Goal: Task Accomplishment & Management: Manage account settings

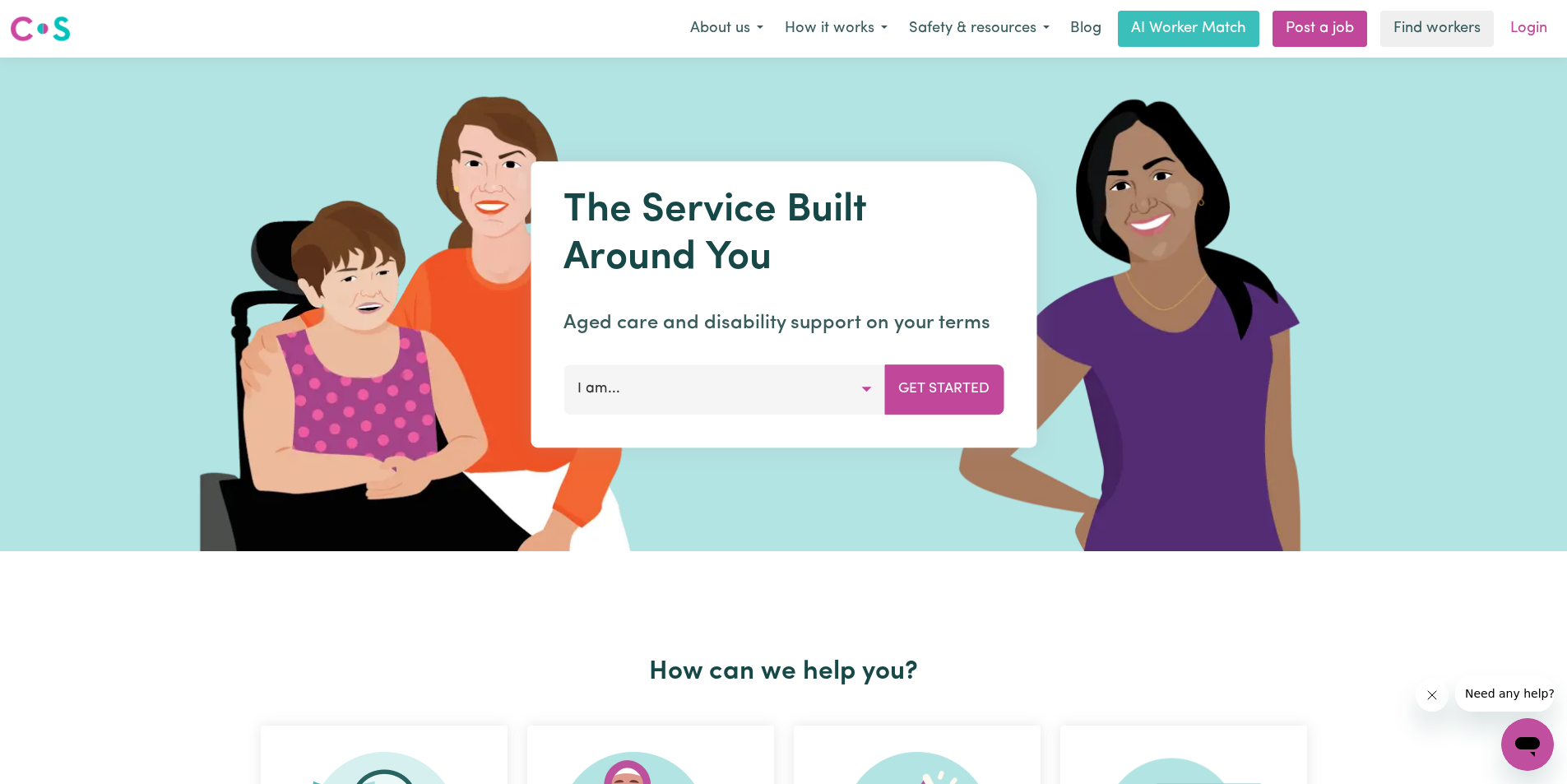
click at [1531, 31] on link "Login" at bounding box center [1529, 28] width 57 height 36
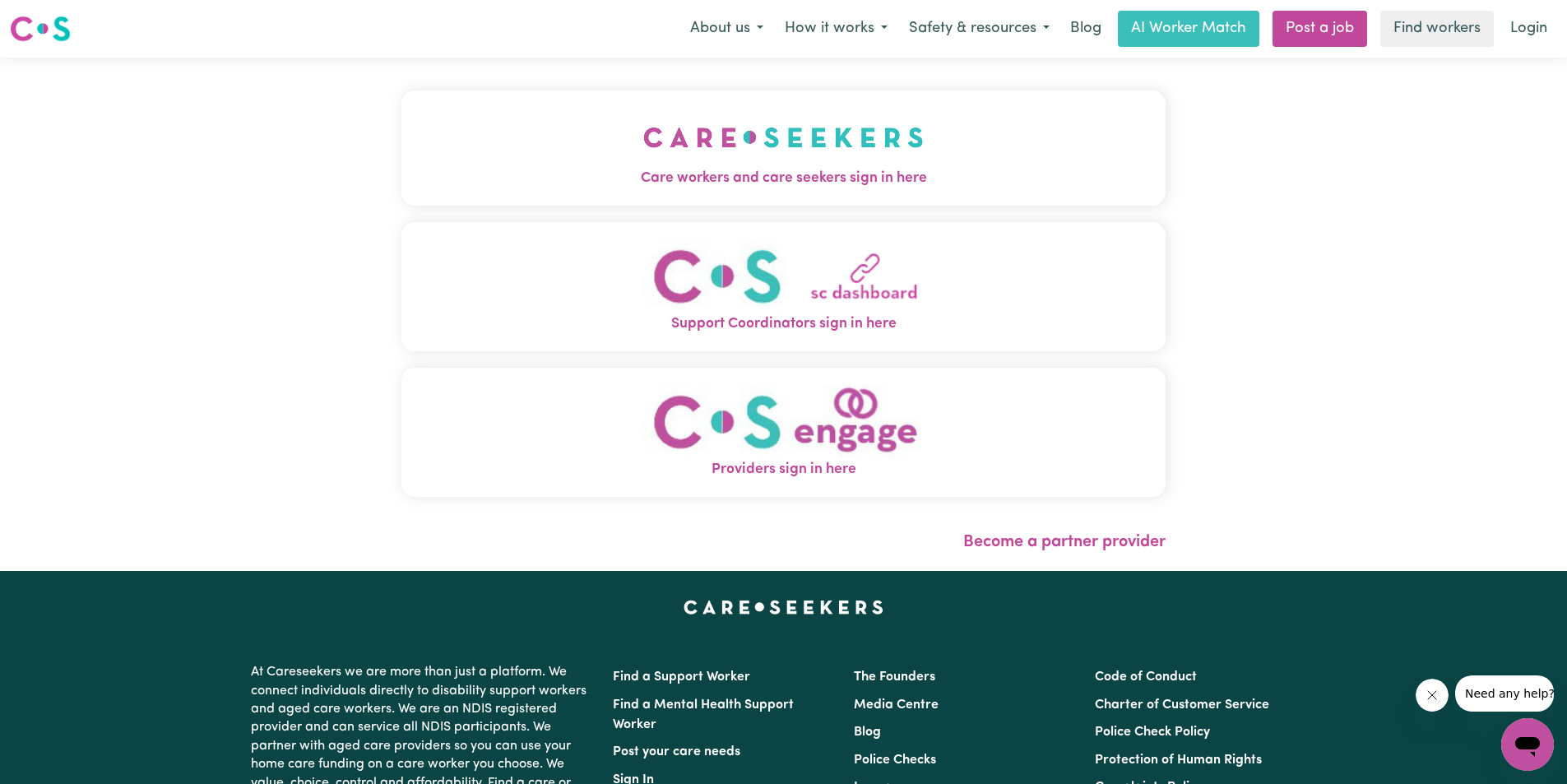
click at [779, 168] on span "Care workers and care seekers sign in here" at bounding box center [784, 178] width 764 height 22
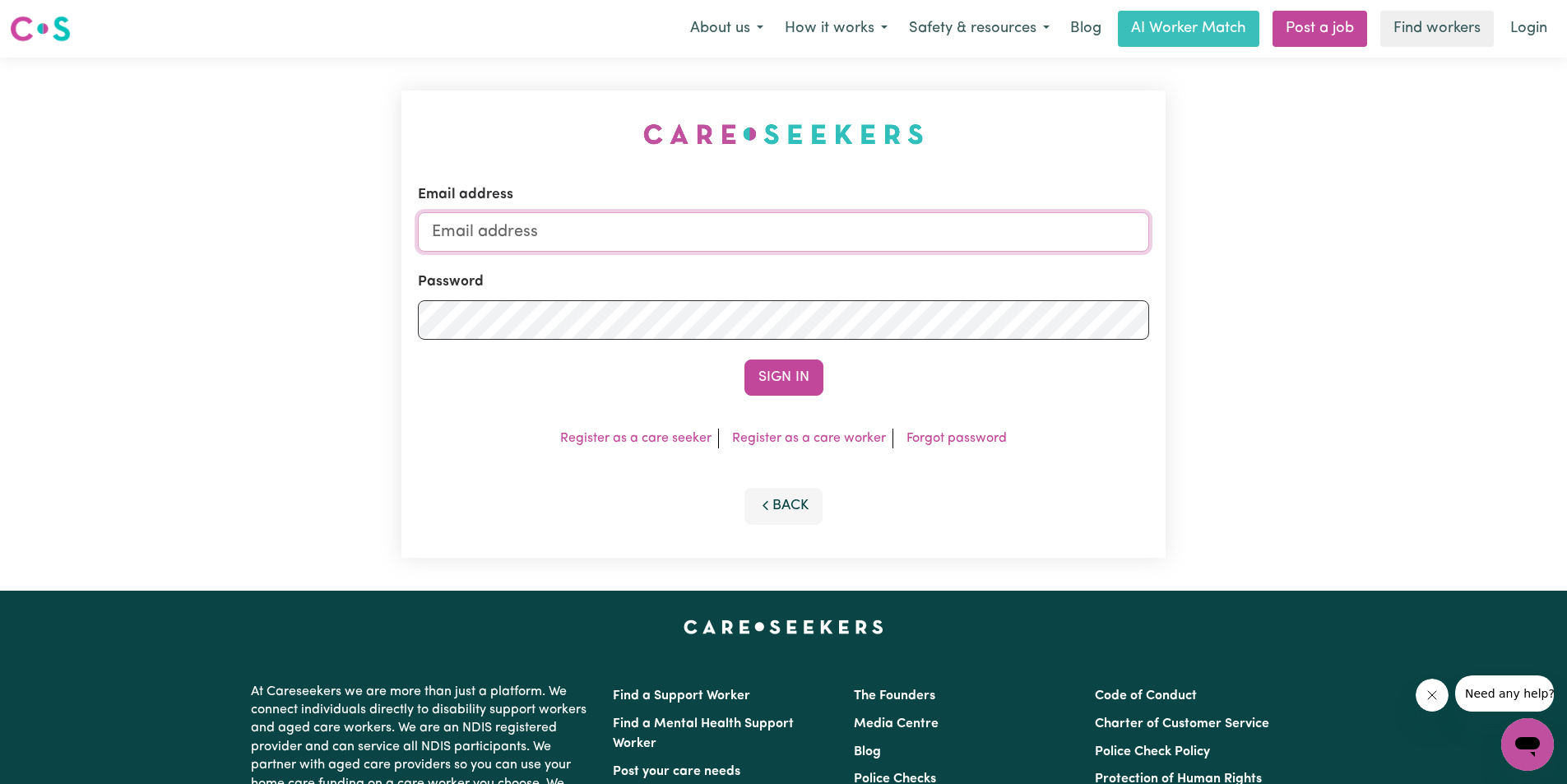
click at [583, 234] on input "Email address" at bounding box center [784, 232] width 732 height 40
type input "[EMAIL_ADDRESS][DOMAIN_NAME]"
click at [811, 373] on button "Sign In" at bounding box center [784, 377] width 79 height 36
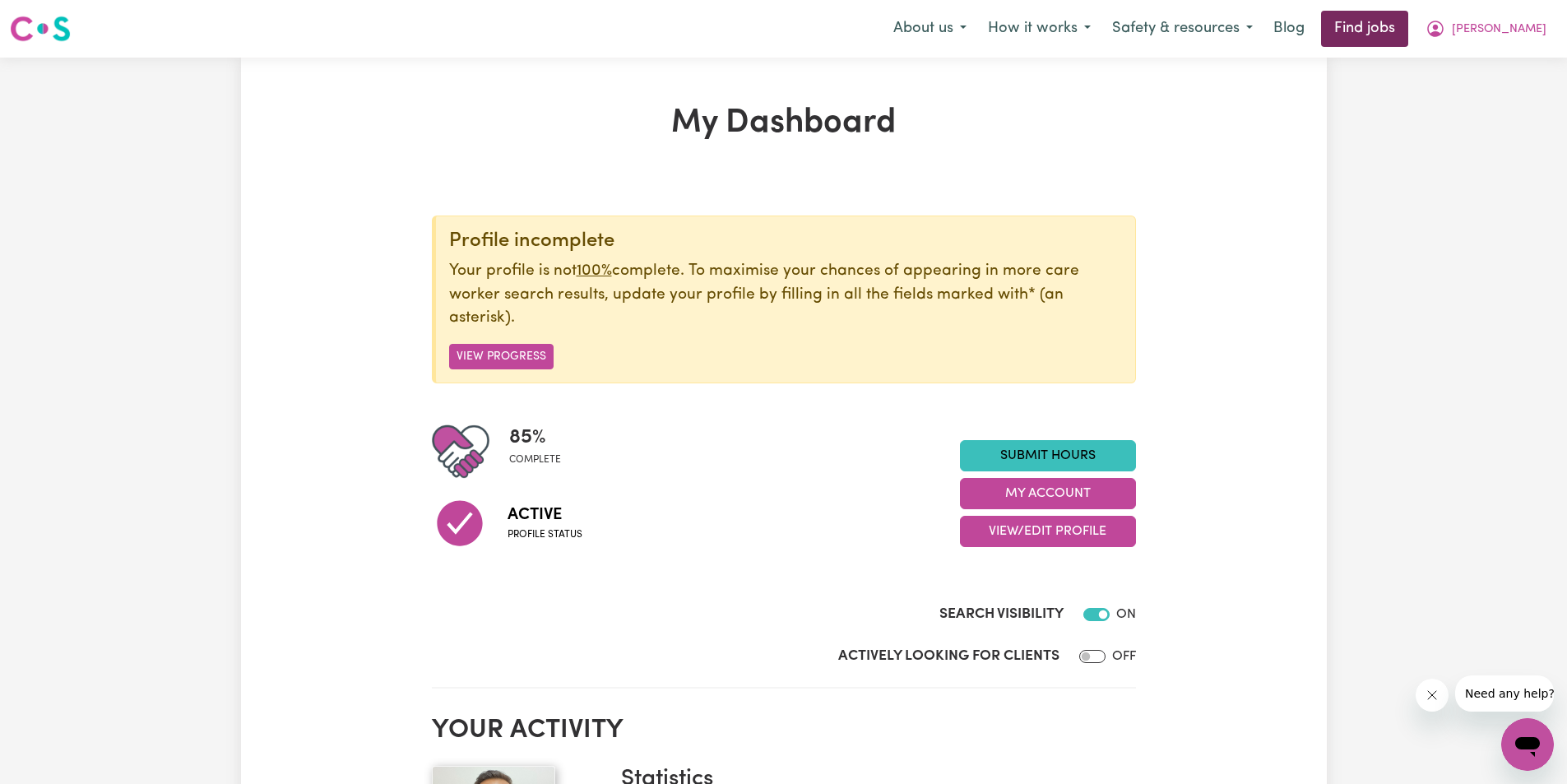
click at [1408, 37] on link "Find jobs" at bounding box center [1365, 28] width 87 height 36
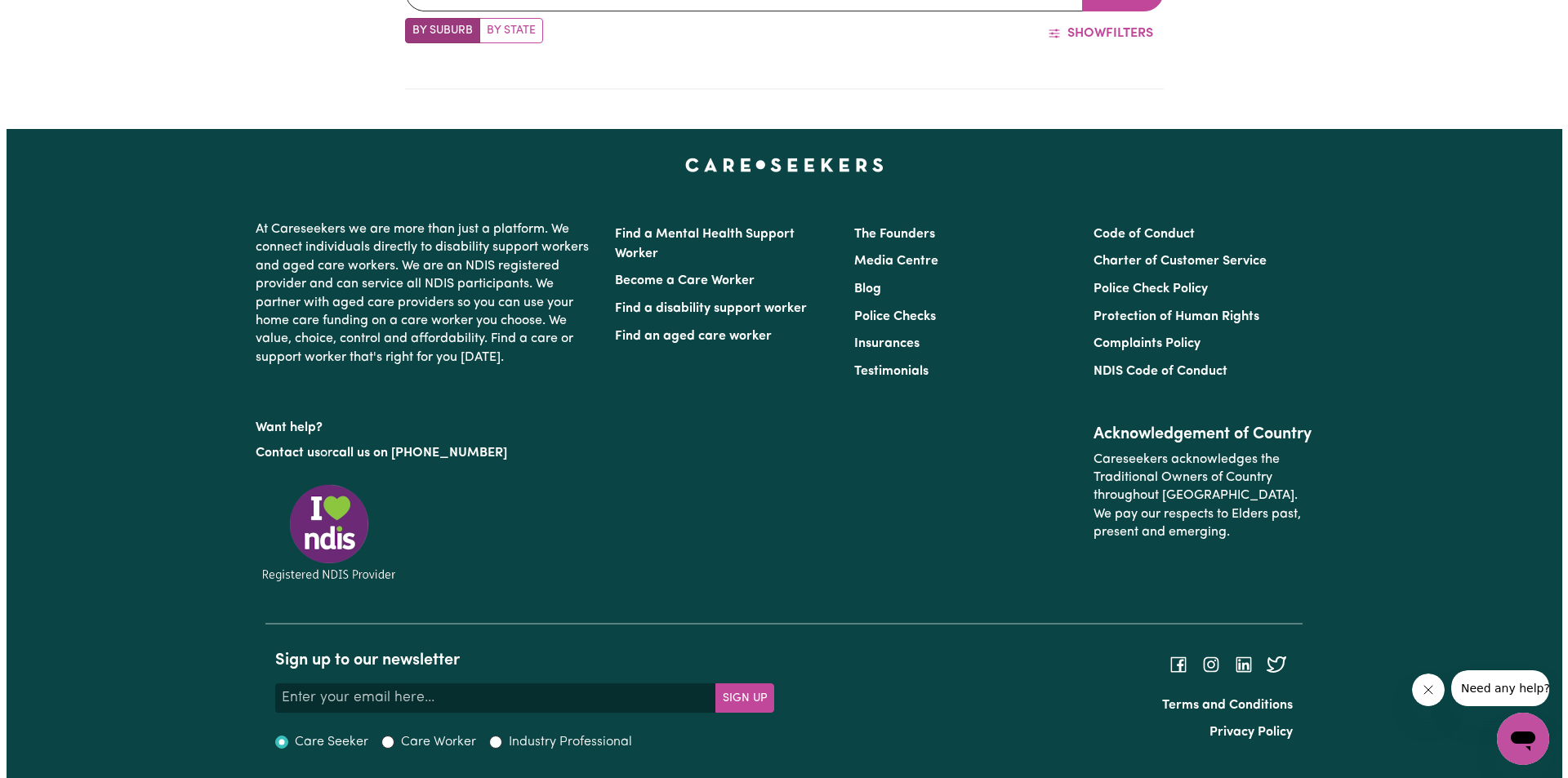
scroll to position [721, 0]
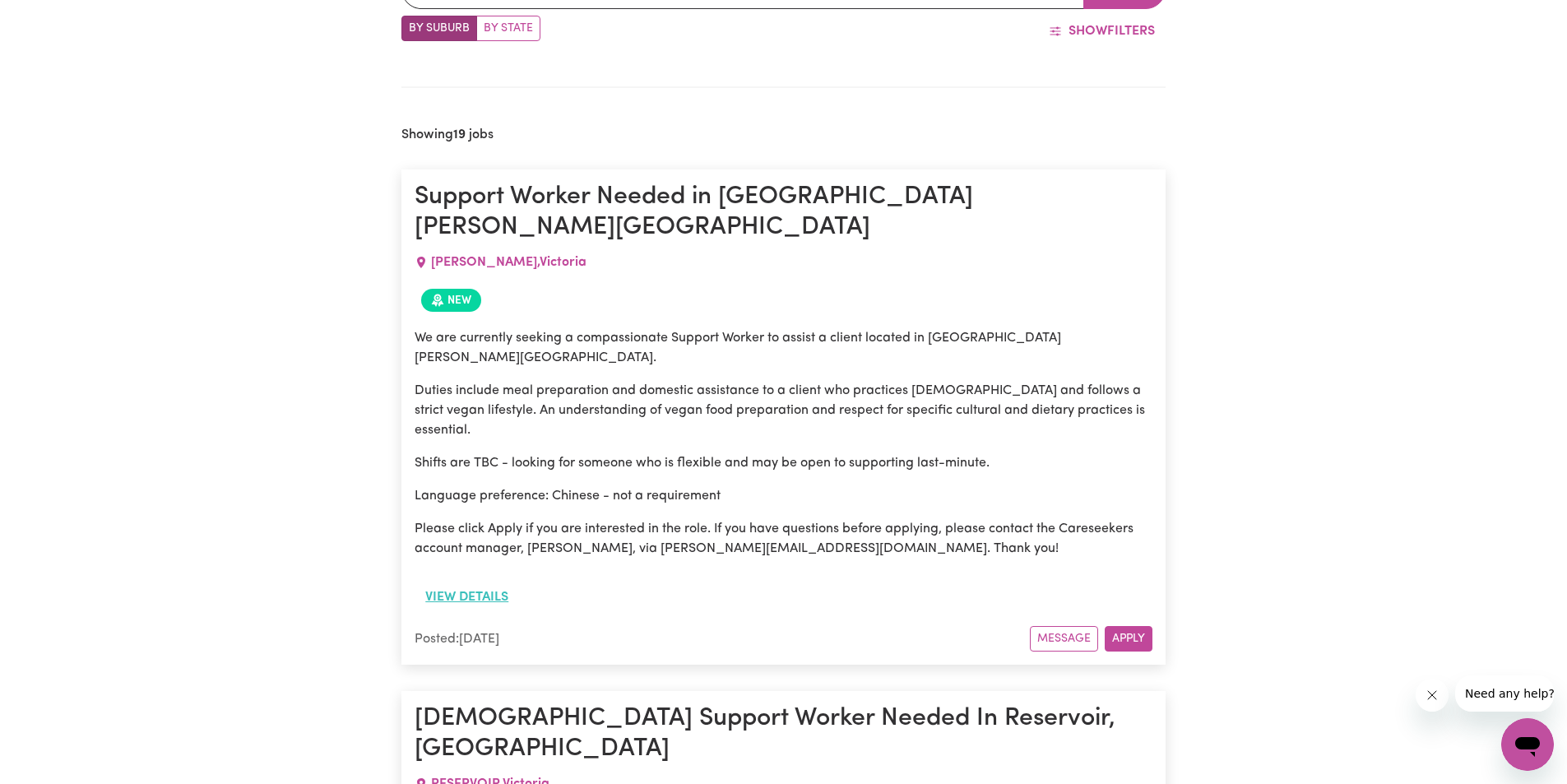
click at [483, 581] on button "View details" at bounding box center [466, 597] width 105 height 31
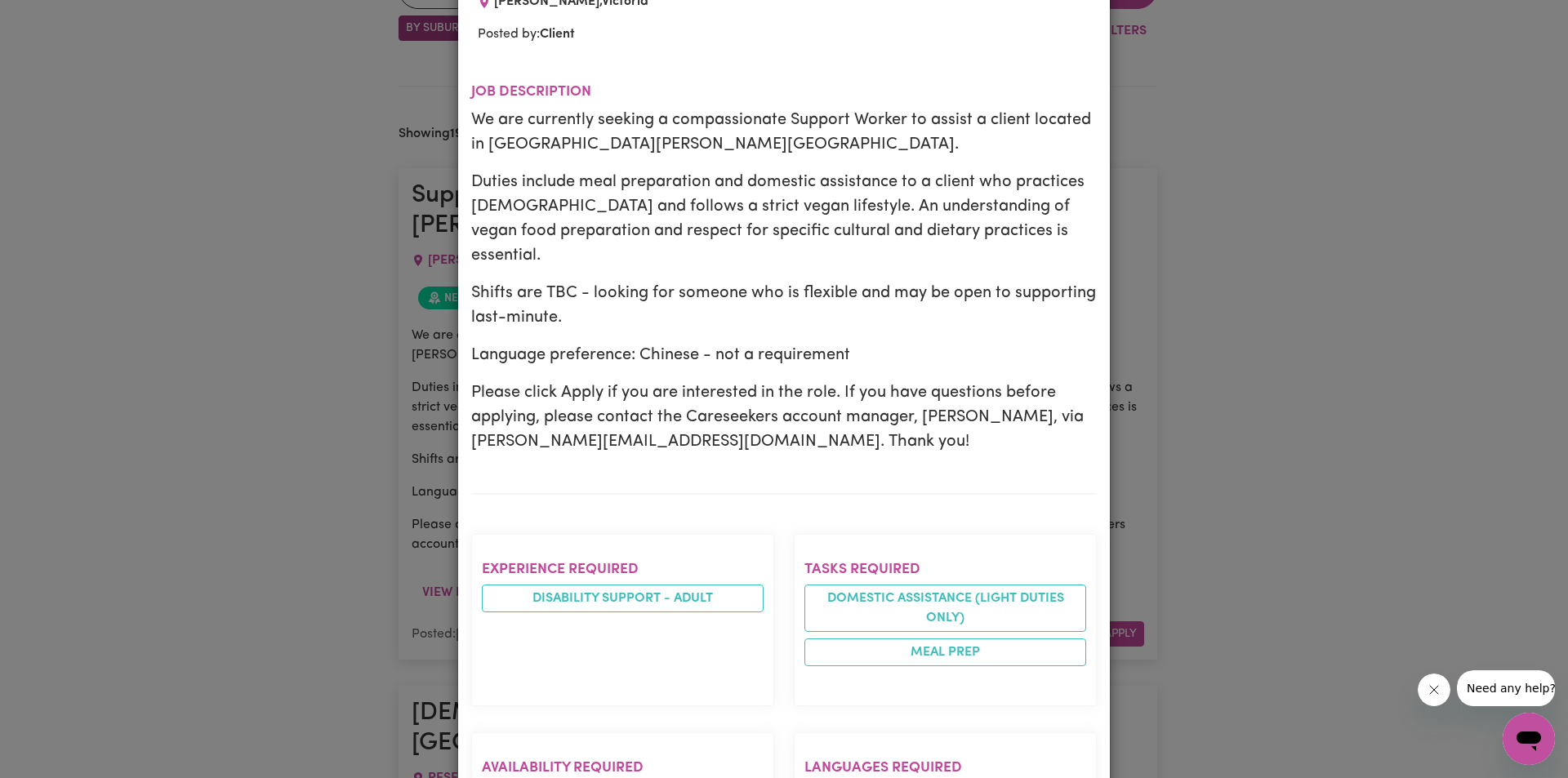
scroll to position [245, 0]
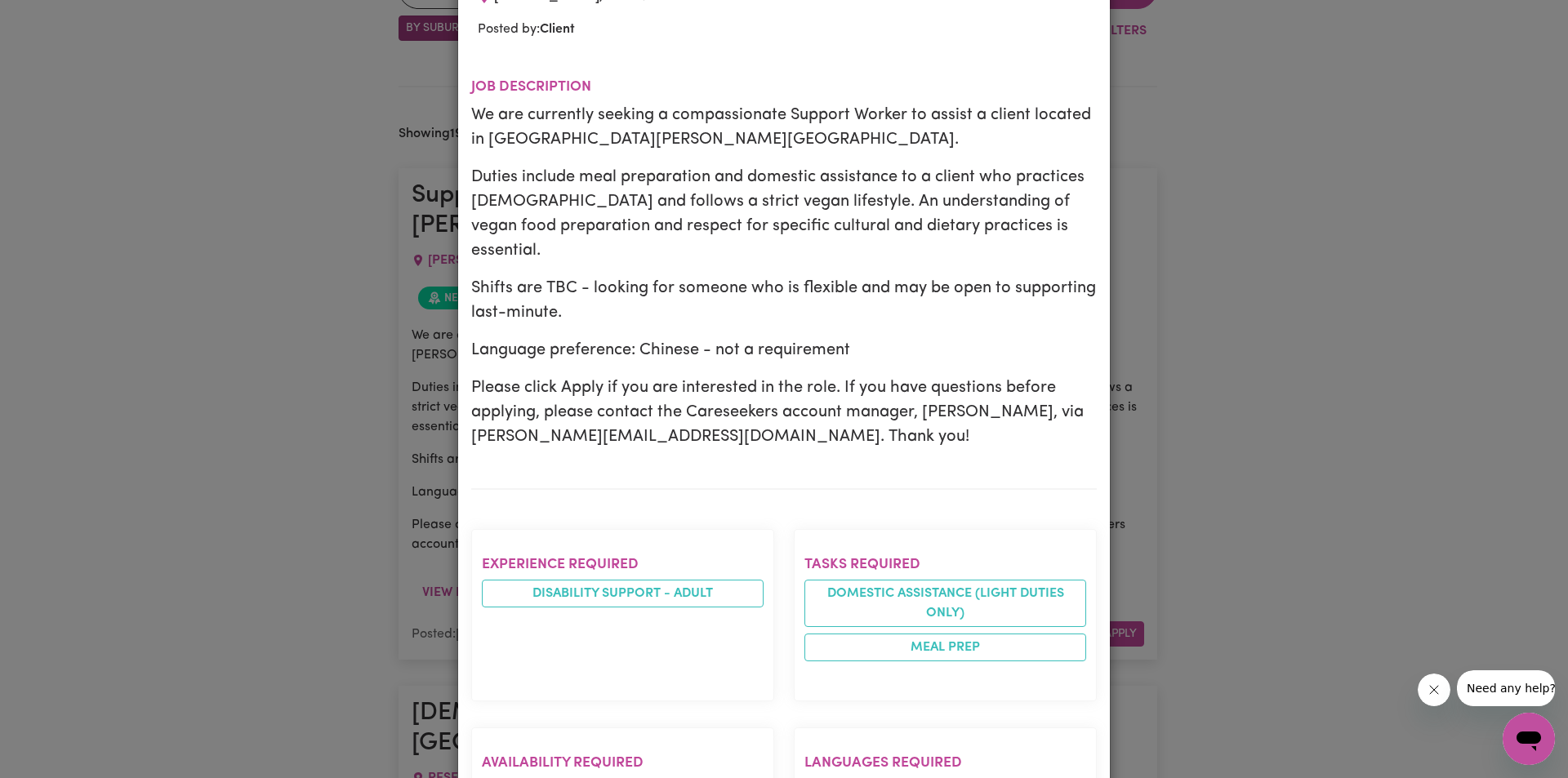
click at [1247, 503] on div "Job Details Support Worker Needed in [GEOGRAPHIC_DATA][PERSON_NAME][GEOGRAPHIC_…" at bounding box center [784, 389] width 1568 height 778
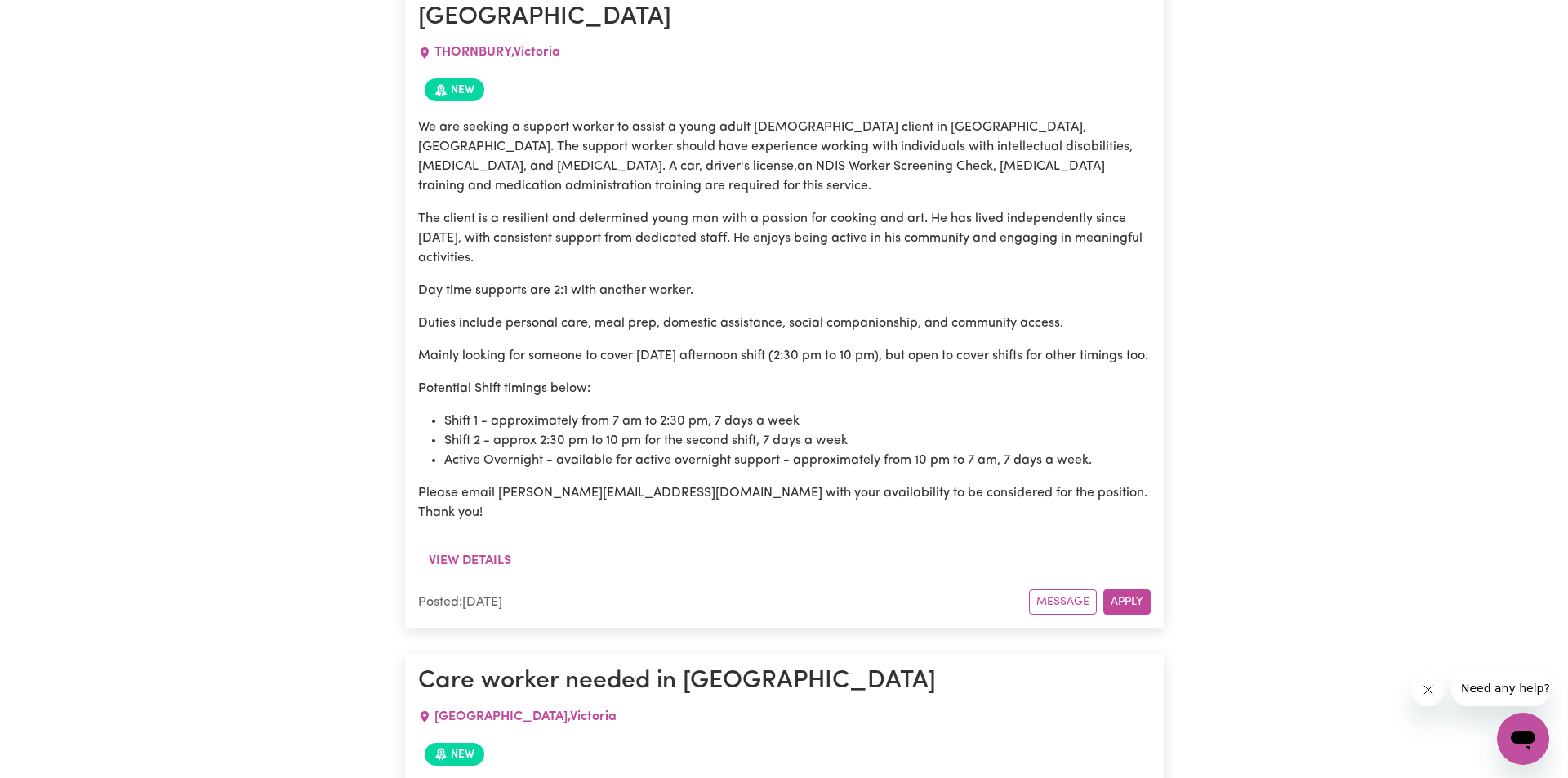
scroll to position [4312, 0]
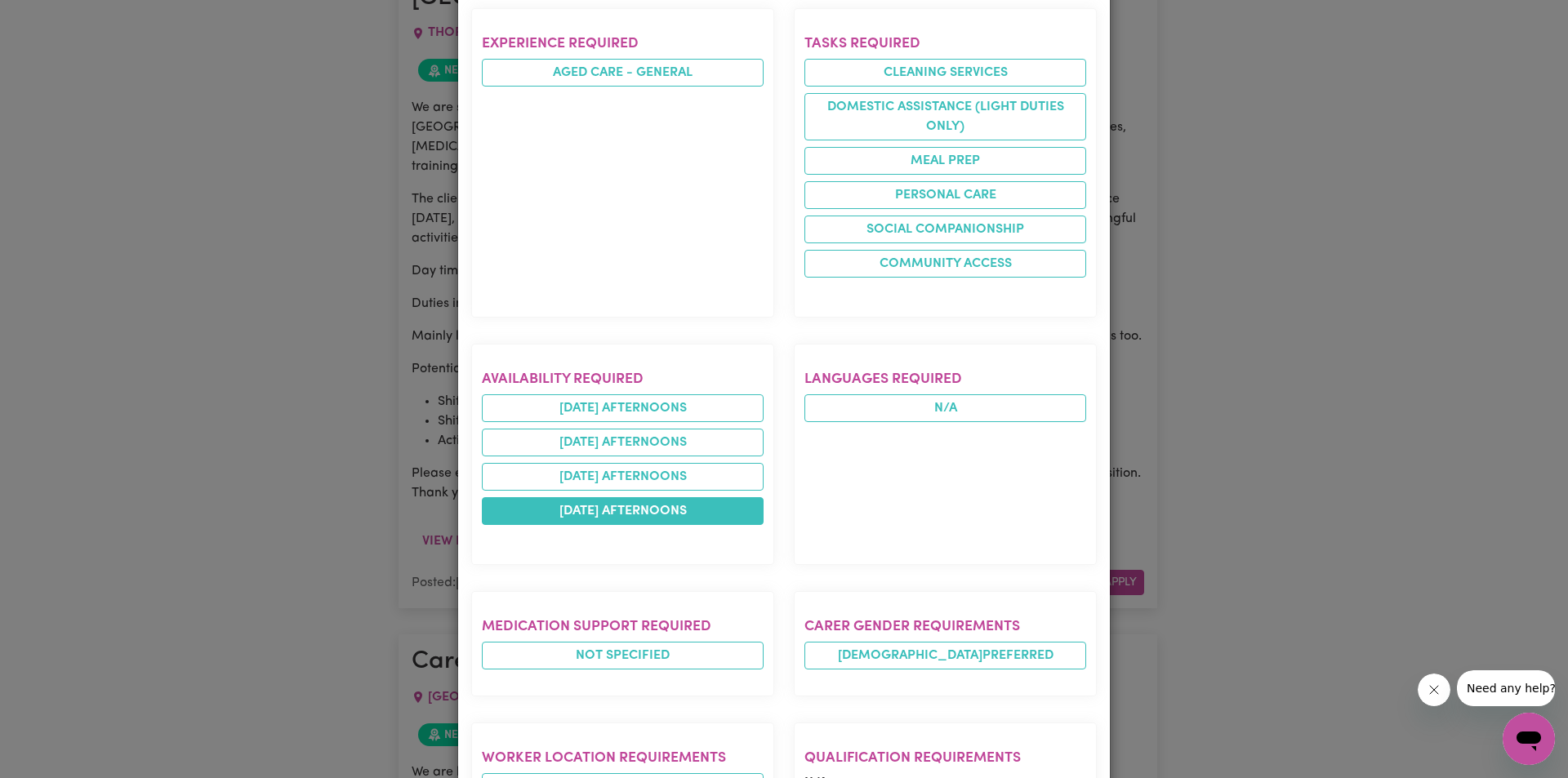
scroll to position [653, 0]
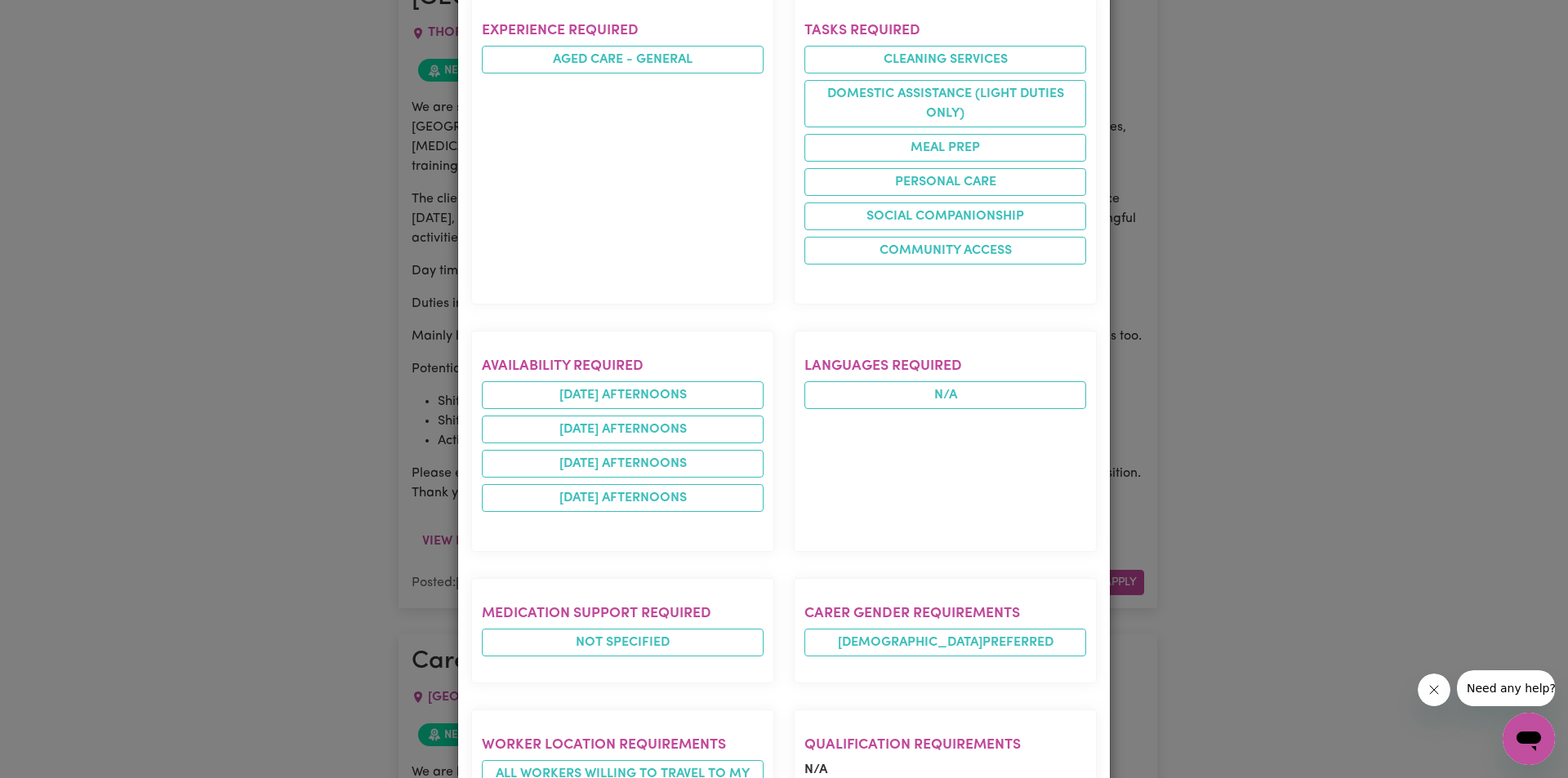
click at [87, 413] on div "Job Details Care worker needed in [GEOGRAPHIC_DATA] , [GEOGRAPHIC_DATA] Posted …" at bounding box center [784, 389] width 1568 height 778
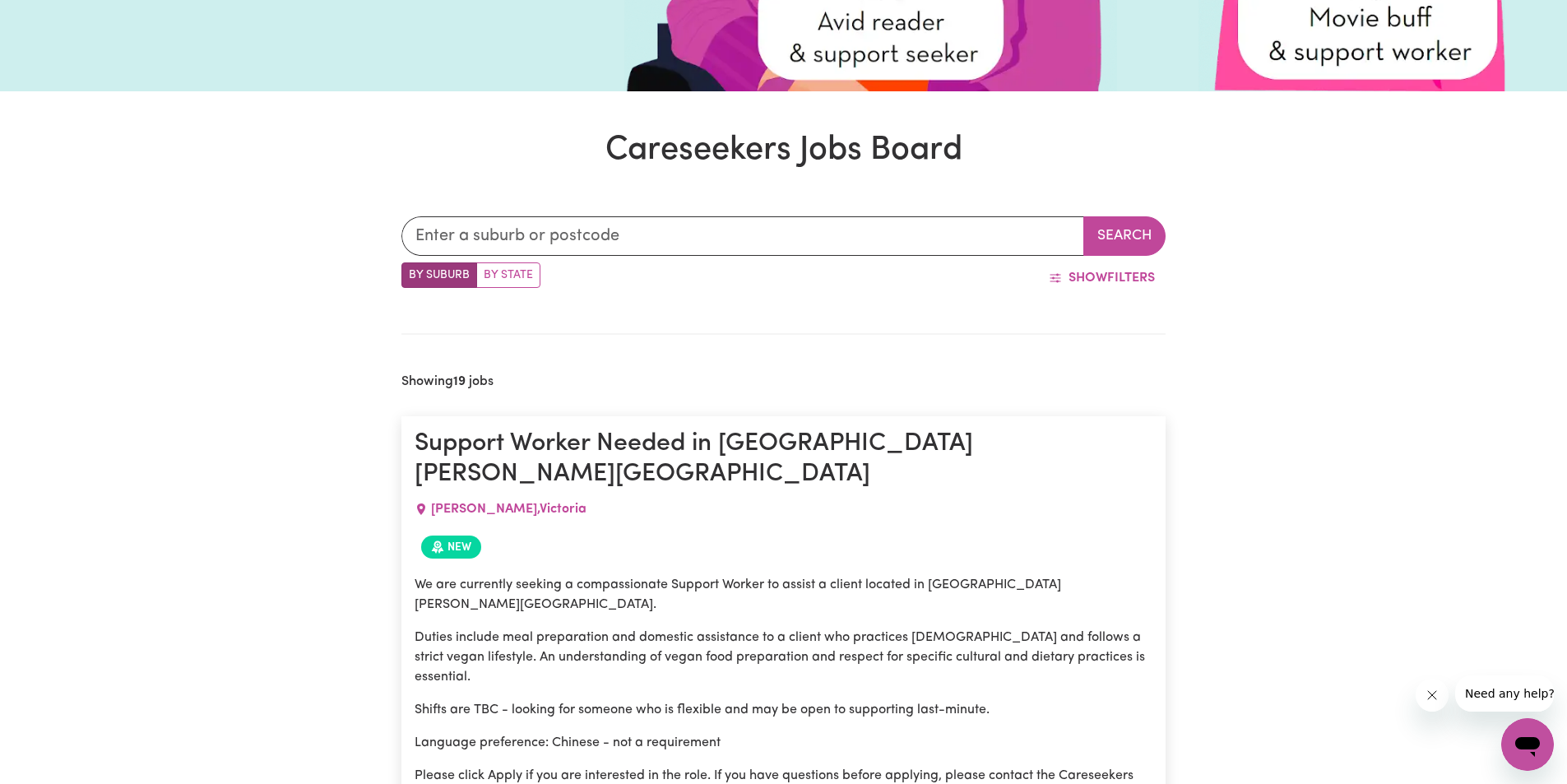
scroll to position [0, 0]
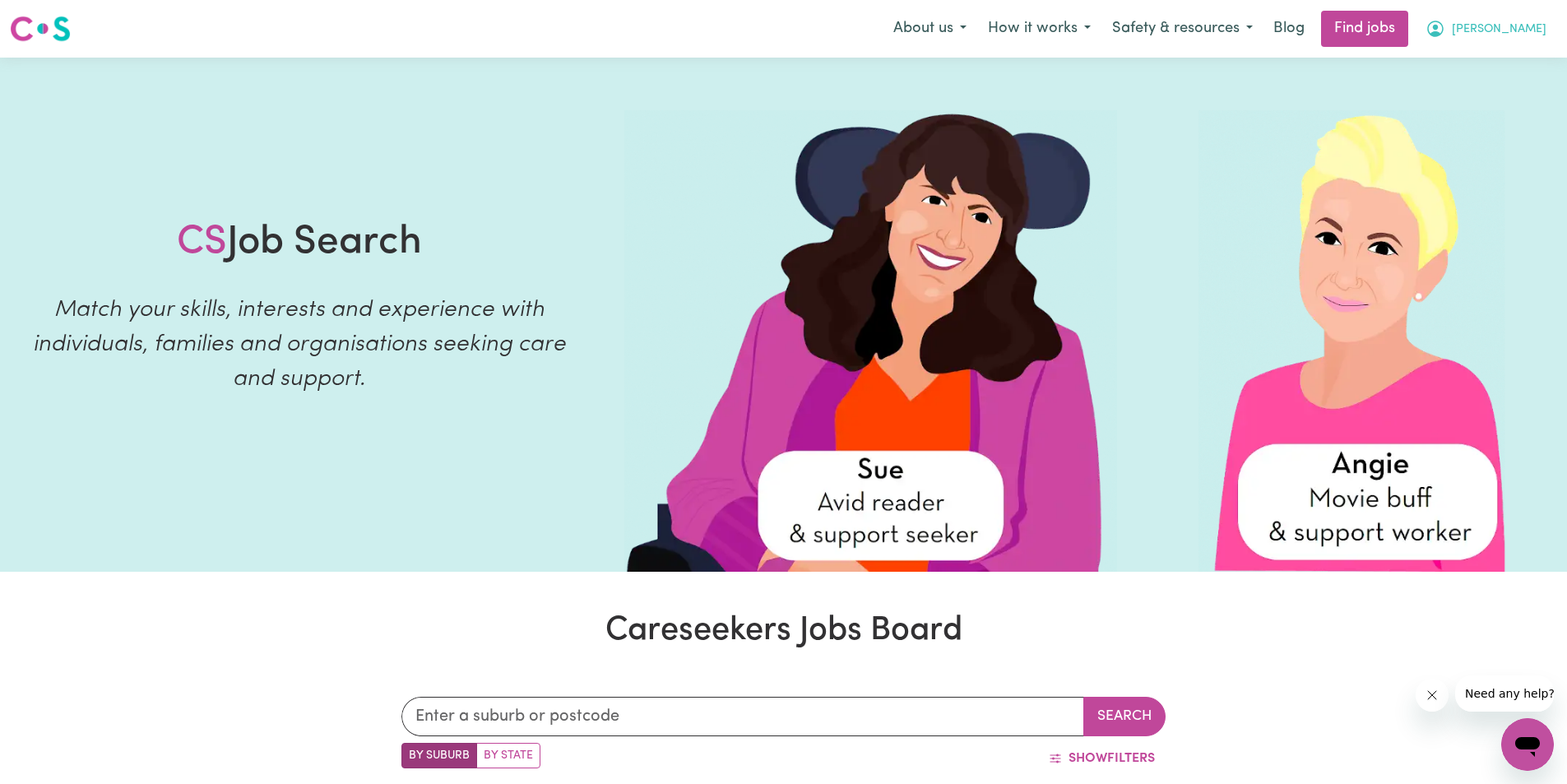
click at [1532, 30] on span "[PERSON_NAME]" at bounding box center [1500, 29] width 95 height 18
click at [1460, 66] on link "My Account" at bounding box center [1491, 64] width 130 height 31
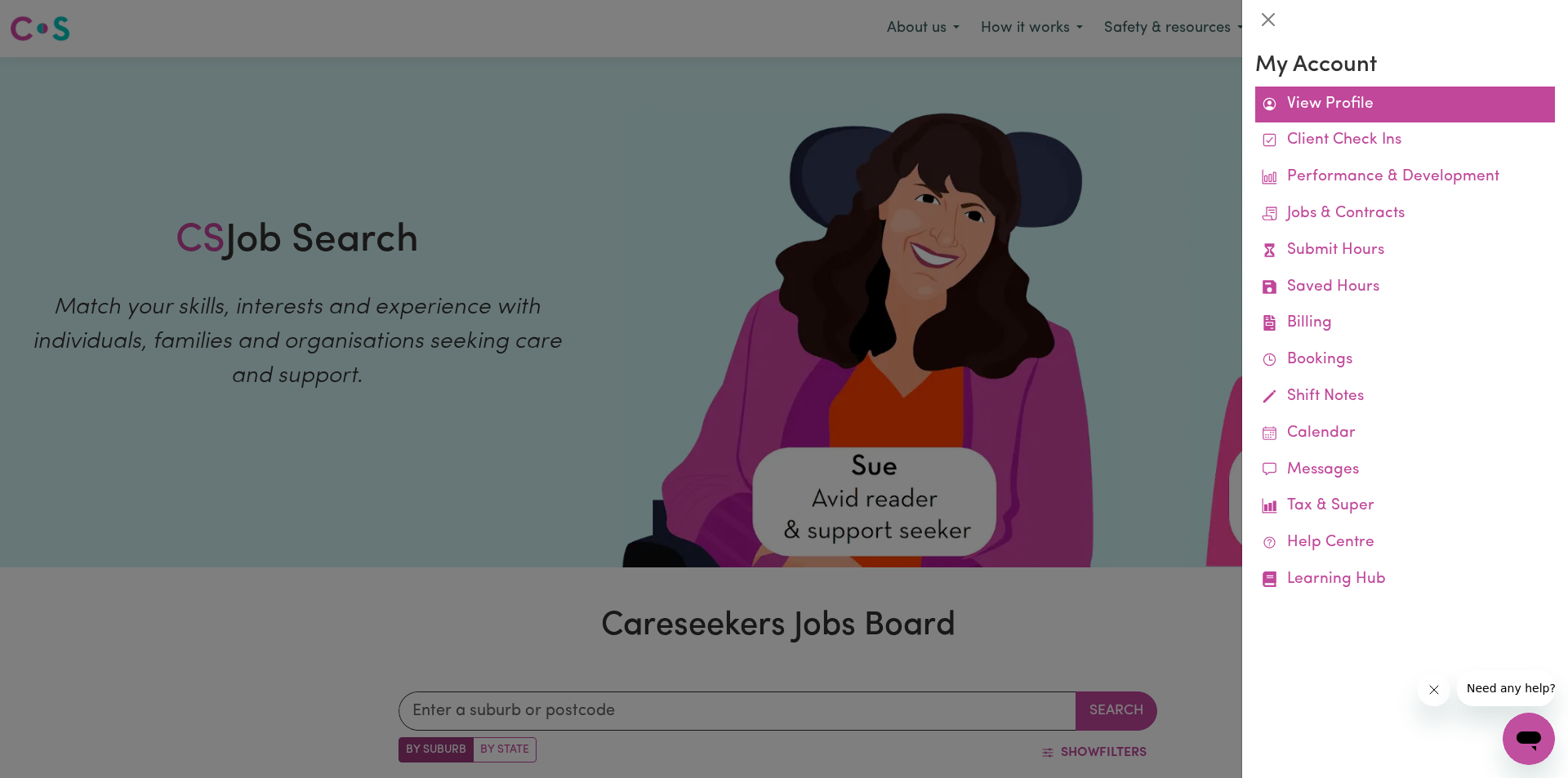
click at [1328, 108] on link "View Profile" at bounding box center [1405, 105] width 300 height 37
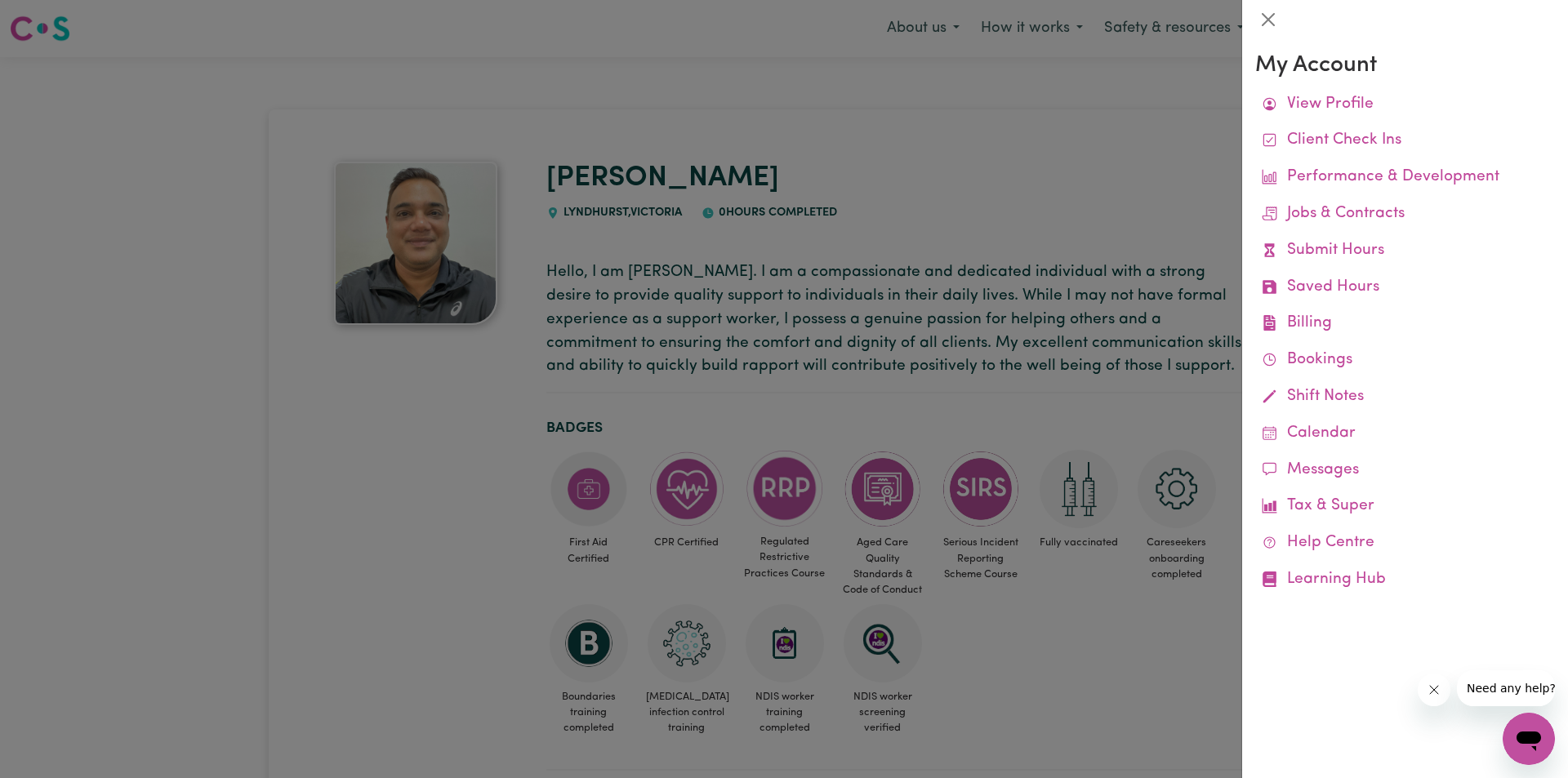
click at [269, 601] on div at bounding box center [784, 389] width 1568 height 778
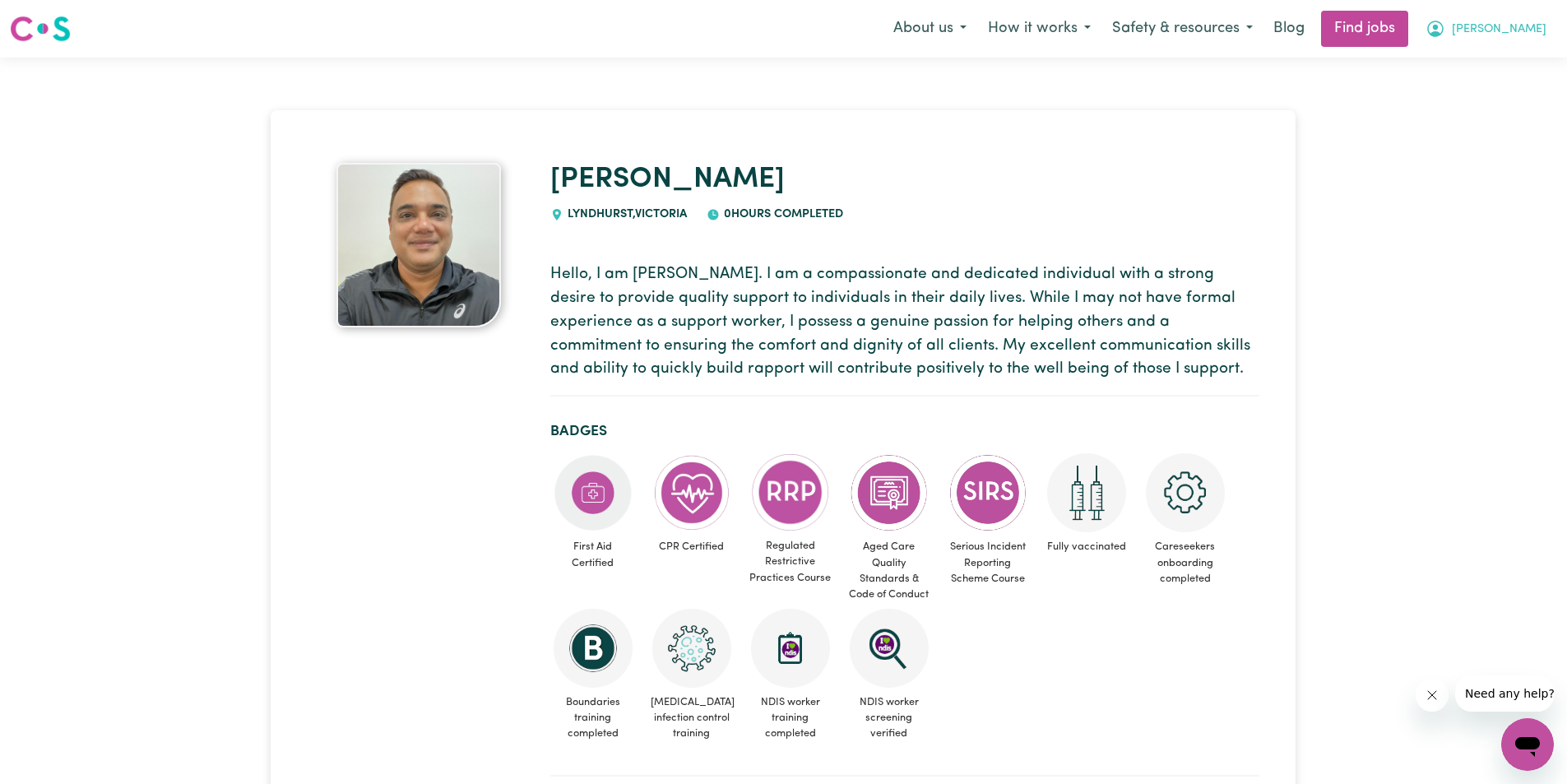
click at [1528, 28] on span "[PERSON_NAME]" at bounding box center [1500, 29] width 95 height 18
click at [1473, 93] on link "My Dashboard" at bounding box center [1491, 94] width 130 height 31
